Goal: Navigation & Orientation: Understand site structure

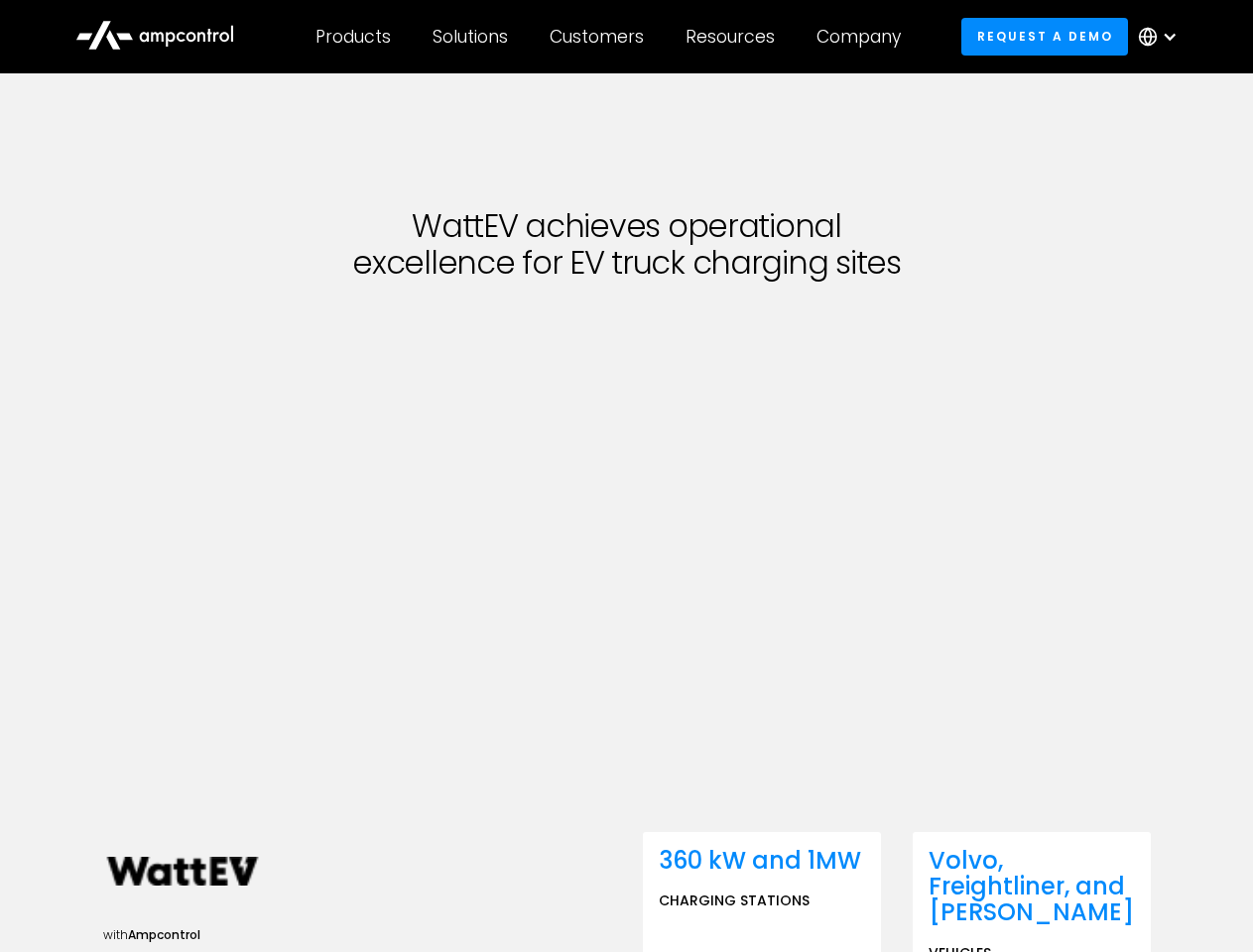
click at [610, 37] on div "Customers" at bounding box center [596, 37] width 94 height 22
click at [352, 37] on div "Products" at bounding box center [353, 37] width 76 height 22
click at [471, 37] on div "Solutions" at bounding box center [470, 37] width 76 height 22
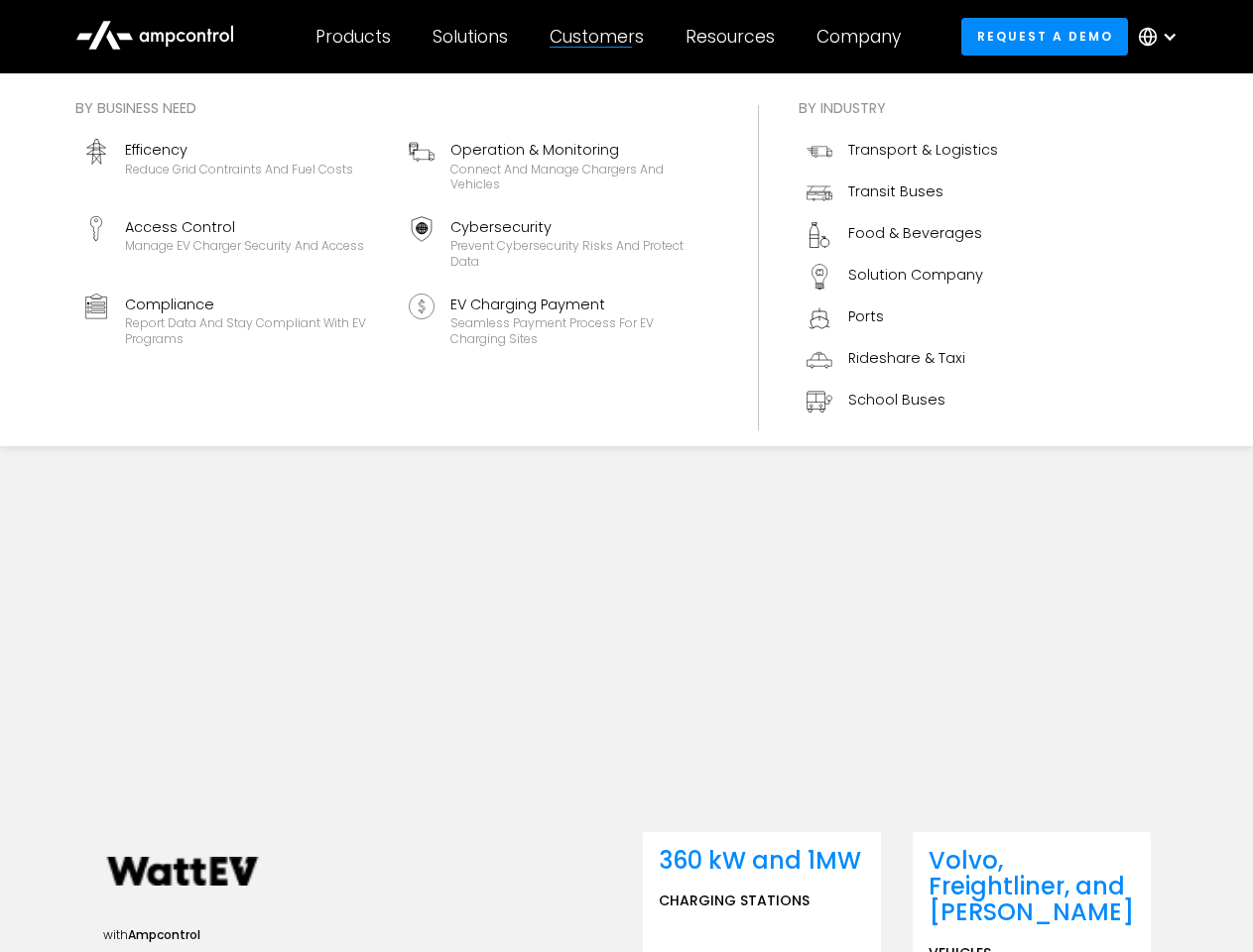
click at [600, 37] on div "Customers" at bounding box center [596, 37] width 94 height 22
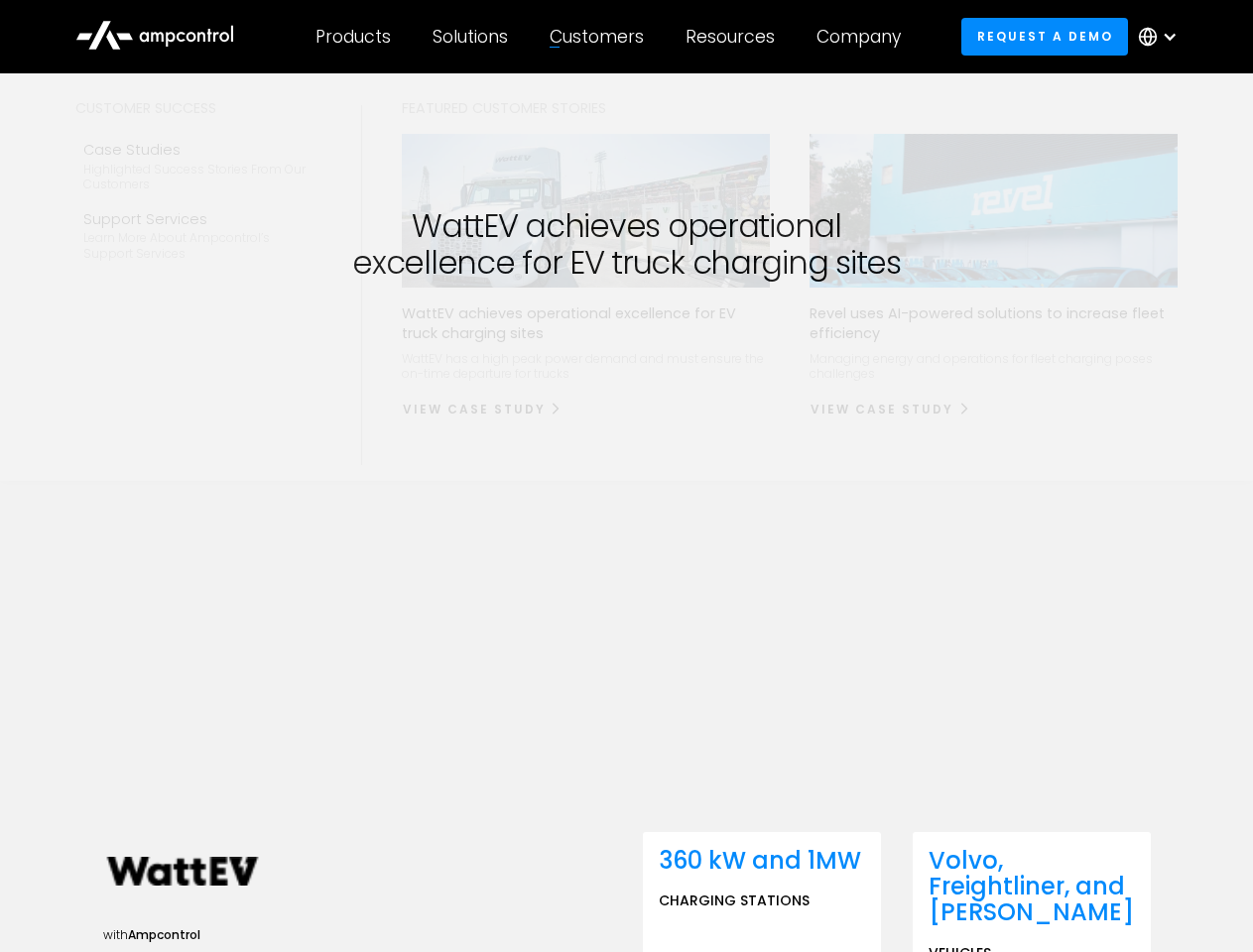
click at [734, 37] on div "Resources" at bounding box center [730, 37] width 89 height 22
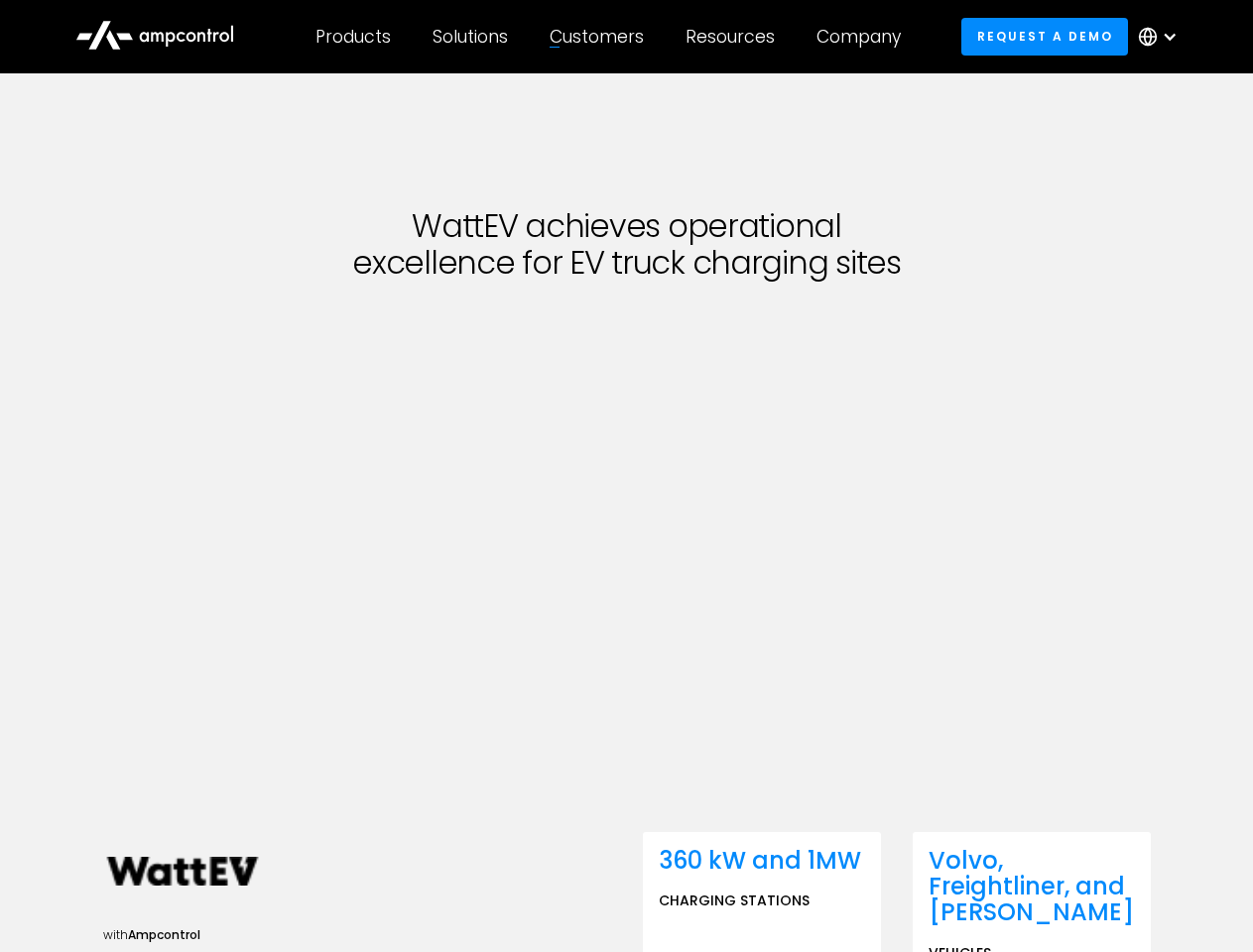
click at [865, 37] on div "Company" at bounding box center [859, 37] width 84 height 22
click at [1162, 37] on div at bounding box center [1169, 37] width 16 height 16
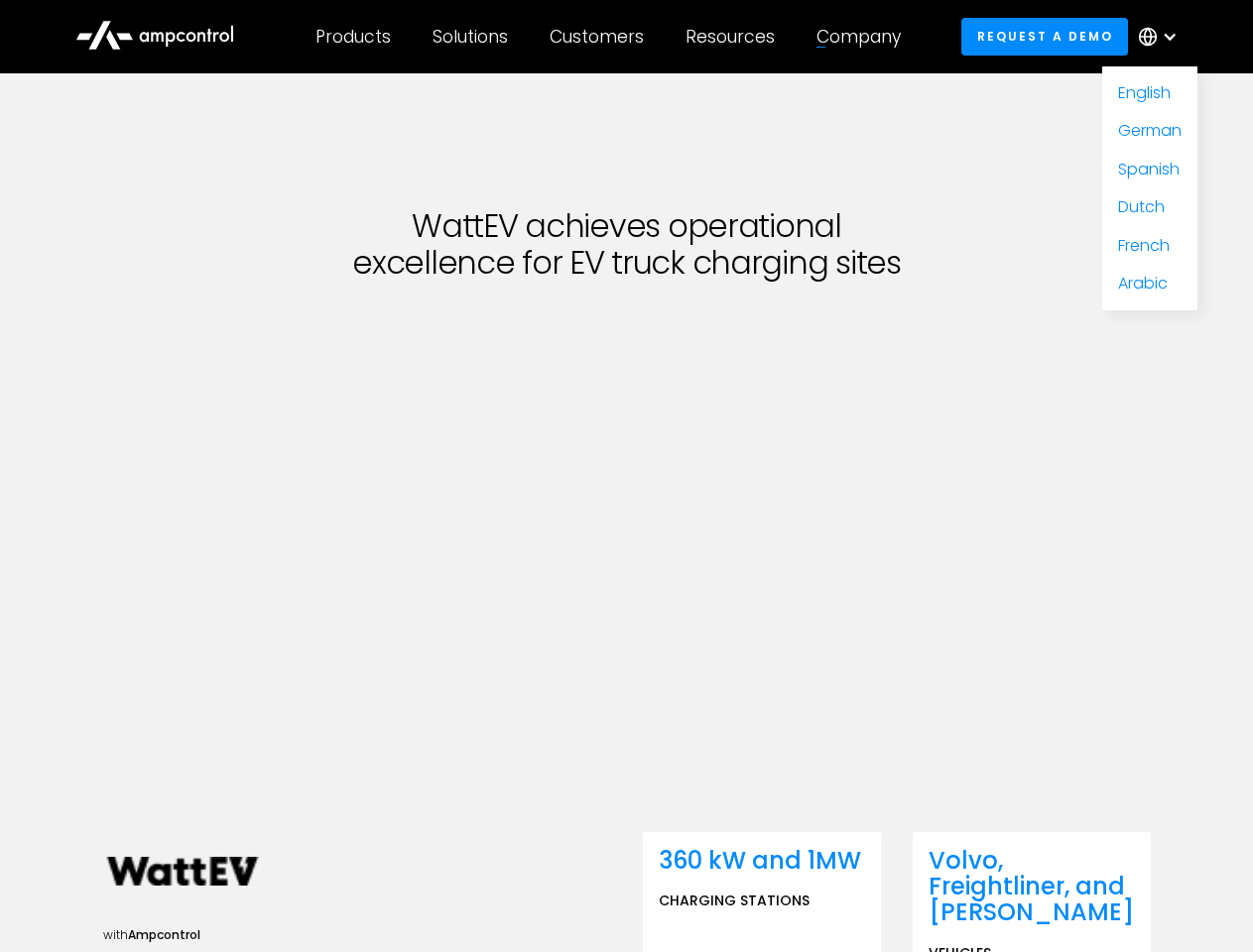
scroll to position [936, 0]
